Goal: Information Seeking & Learning: Learn about a topic

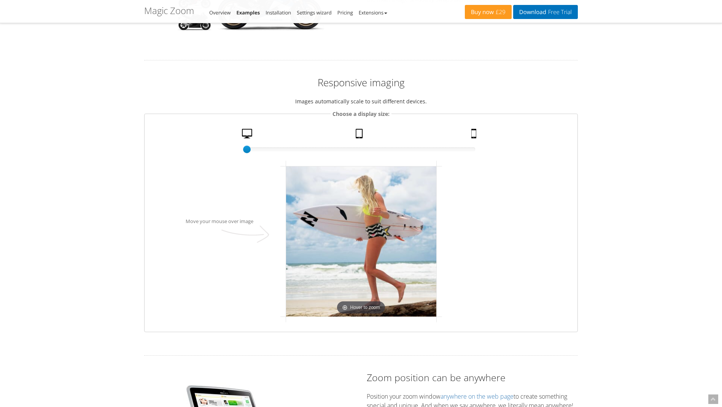
scroll to position [811, 0]
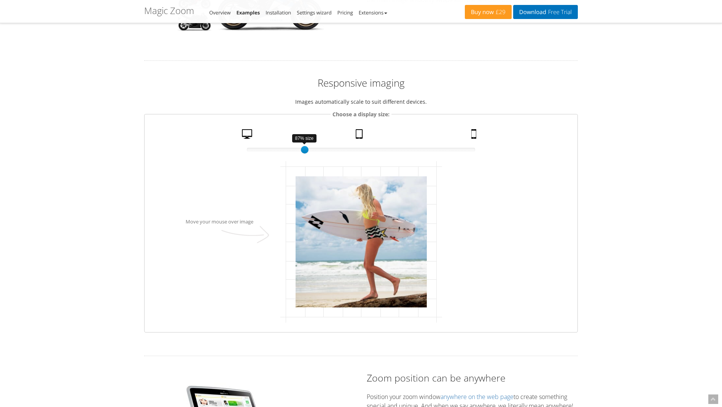
drag, startPoint x: 258, startPoint y: 150, endPoint x: 353, endPoint y: 154, distance: 95.5
click at [351, 152] on div at bounding box center [361, 150] width 228 height 4
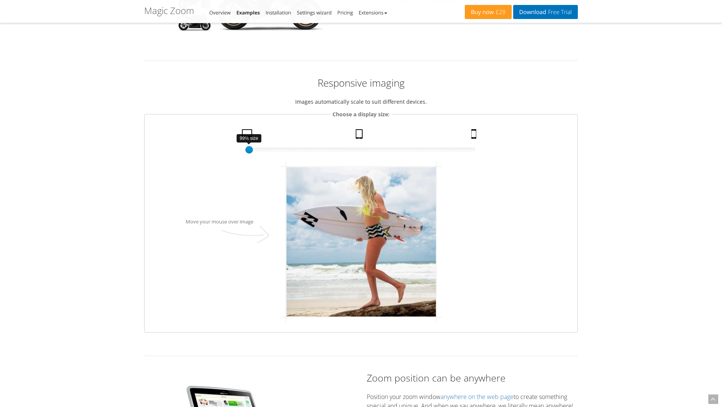
drag, startPoint x: 283, startPoint y: 151, endPoint x: 243, endPoint y: 151, distance: 40.3
click at [247, 151] on div at bounding box center [361, 150] width 228 height 4
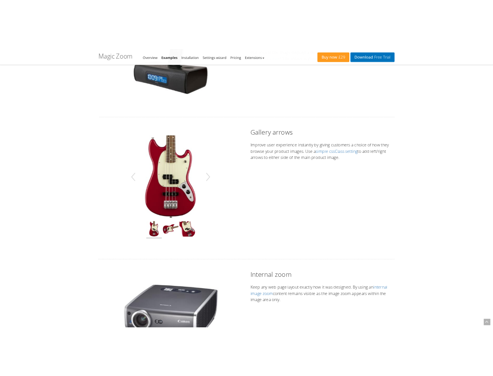
scroll to position [0, 0]
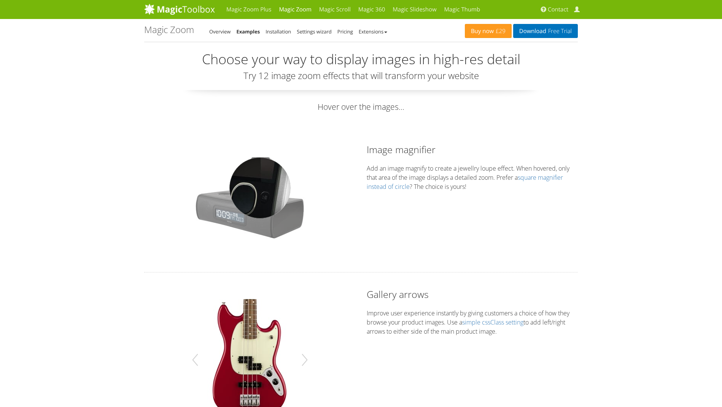
click at [260, 188] on div at bounding box center [259, 187] width 61 height 61
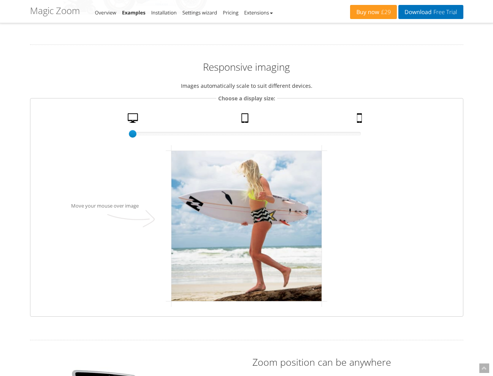
scroll to position [829, 0]
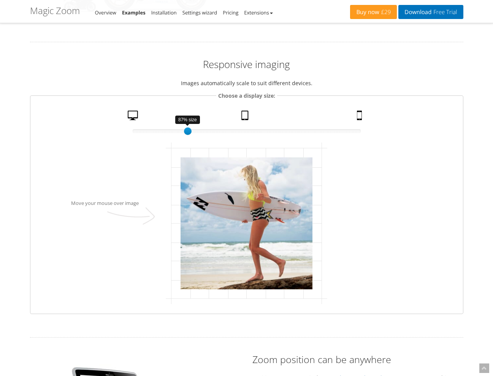
drag, startPoint x: 143, startPoint y: 131, endPoint x: 197, endPoint y: 160, distance: 61.6
click at [188, 132] on div at bounding box center [247, 131] width 228 height 4
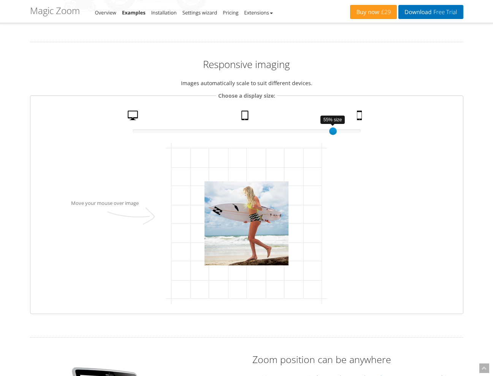
drag, startPoint x: 189, startPoint y: 132, endPoint x: 354, endPoint y: 135, distance: 165.1
click at [337, 134] on div at bounding box center [333, 131] width 8 height 8
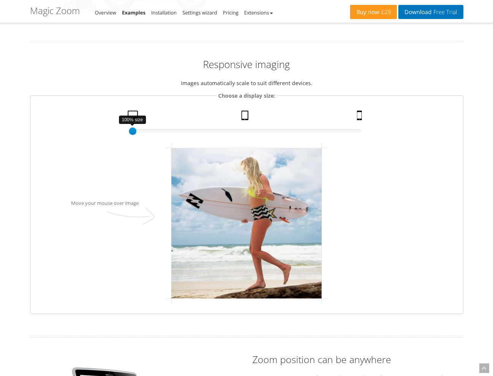
drag, startPoint x: 353, startPoint y: 132, endPoint x: 106, endPoint y: 122, distance: 247.1
click at [106, 122] on fieldset "Choose a display size: 100% size 1 Desktop Tablet Mobile Move your mouse over i…" at bounding box center [247, 202] width 434 height 223
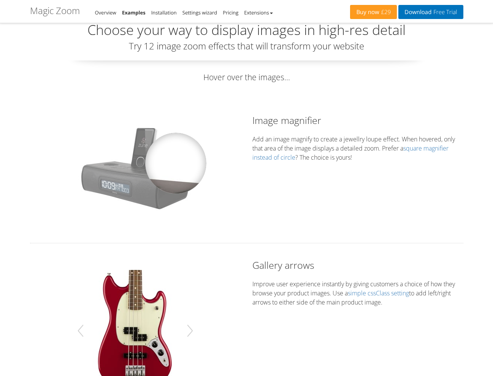
scroll to position [0, 0]
